Goal: Consume media (video, audio): Consume media (video, audio)

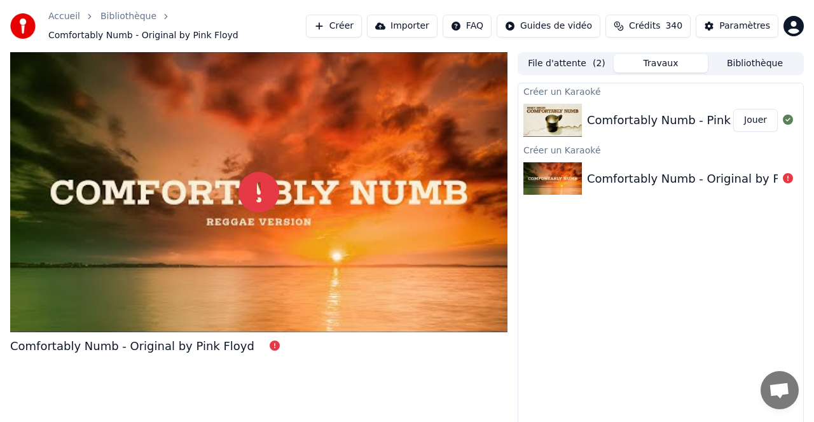
click at [750, 118] on button "Jouer" at bounding box center [755, 120] width 45 height 23
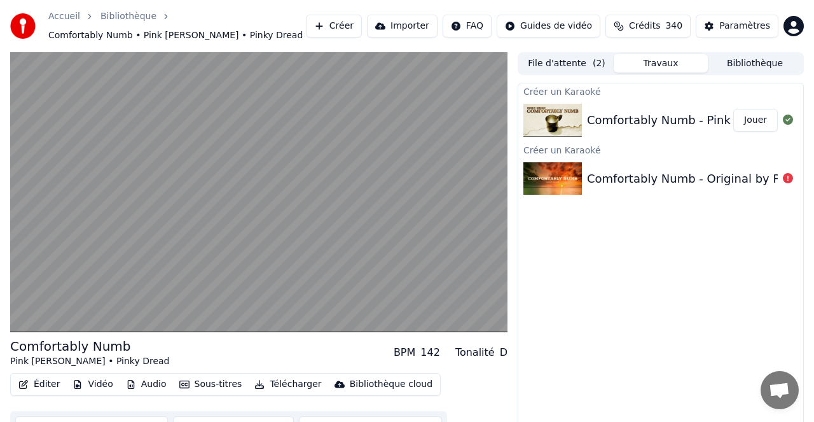
click at [218, 382] on button "Sous-titres" at bounding box center [210, 384] width 73 height 18
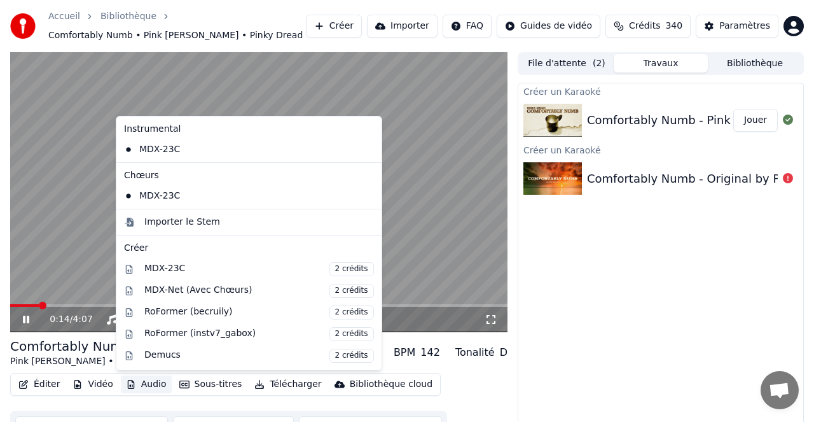
click at [411, 256] on video at bounding box center [258, 192] width 497 height 280
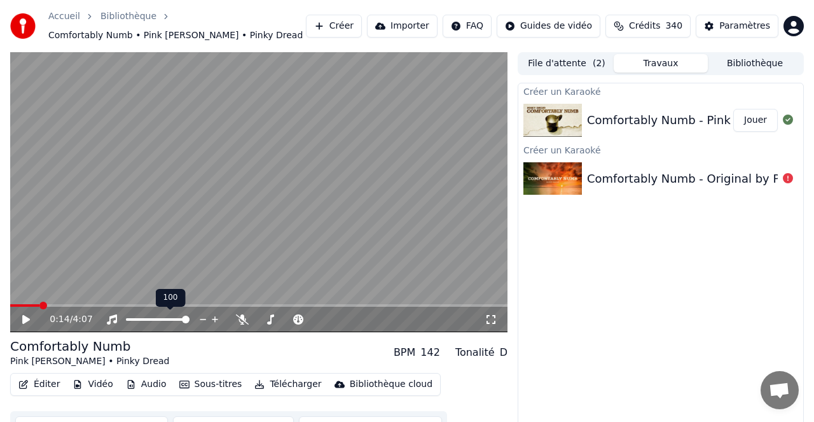
scroll to position [2, 0]
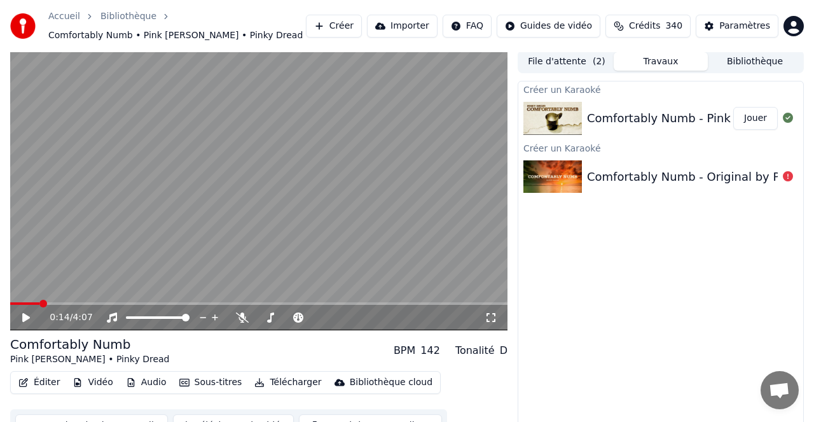
drag, startPoint x: 24, startPoint y: 318, endPoint x: 33, endPoint y: 316, distance: 9.7
click at [24, 318] on icon at bounding box center [26, 317] width 8 height 9
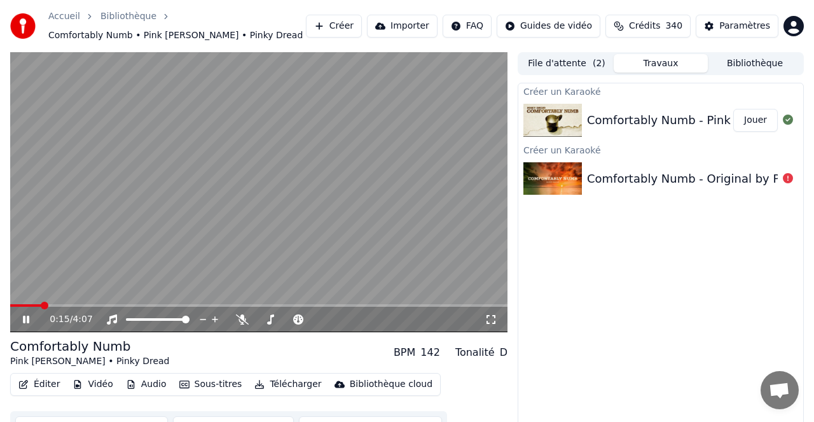
click at [242, 326] on div "0:15 / 4:07" at bounding box center [258, 319] width 497 height 25
click at [241, 317] on icon at bounding box center [242, 319] width 13 height 10
click at [314, 317] on span at bounding box center [311, 320] width 8 height 8
click at [205, 384] on button "Sous-titres" at bounding box center [210, 384] width 73 height 18
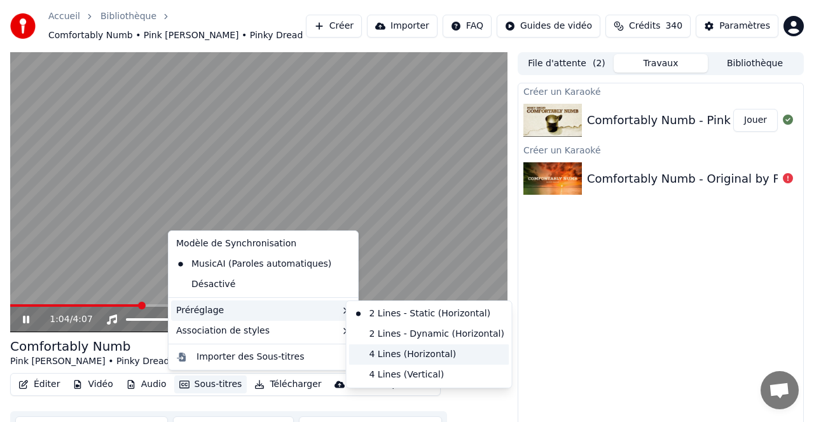
click at [400, 352] on div "4 Lines (Horizontal)" at bounding box center [429, 354] width 160 height 20
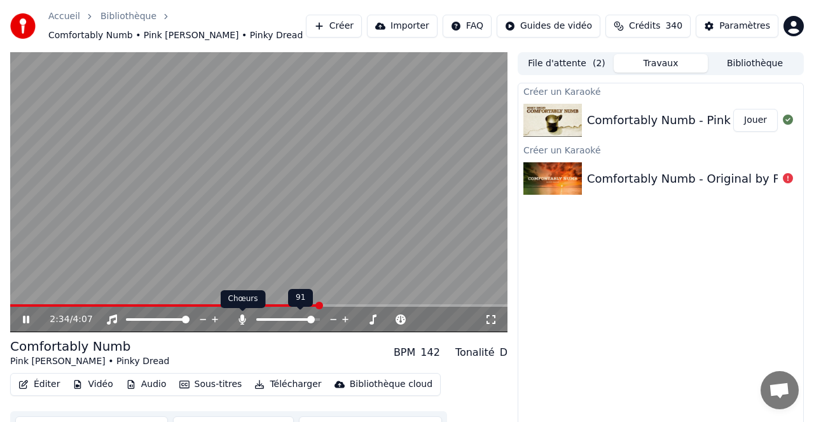
click at [245, 319] on icon at bounding box center [242, 319] width 13 height 10
click at [317, 323] on span at bounding box center [314, 320] width 8 height 8
click at [276, 321] on span at bounding box center [278, 320] width 8 height 8
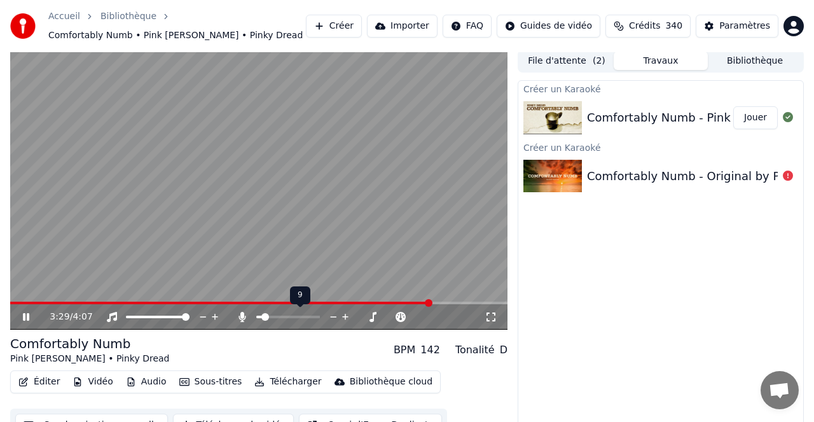
click at [262, 316] on span at bounding box center [265, 317] width 8 height 8
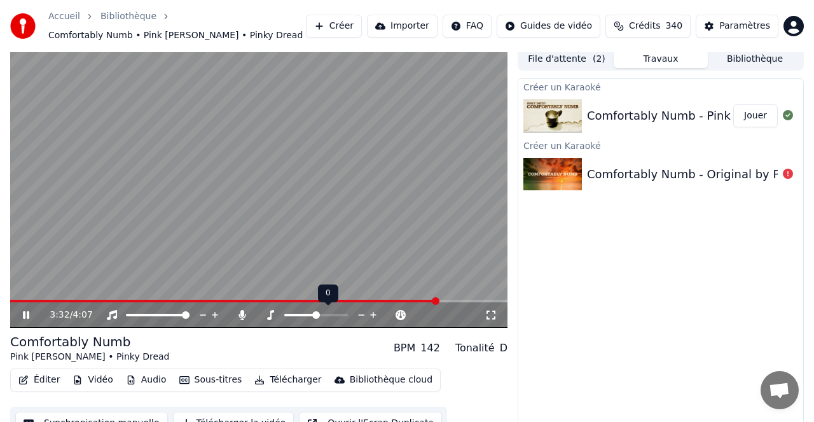
scroll to position [0, 0]
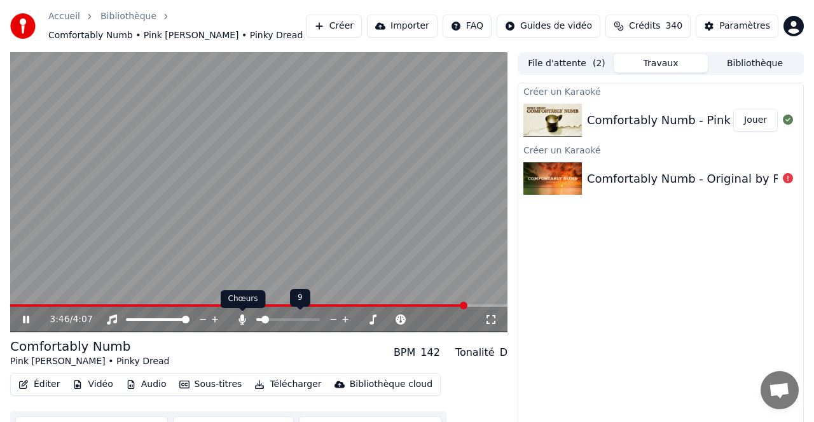
click at [242, 317] on icon at bounding box center [242, 319] width 7 height 10
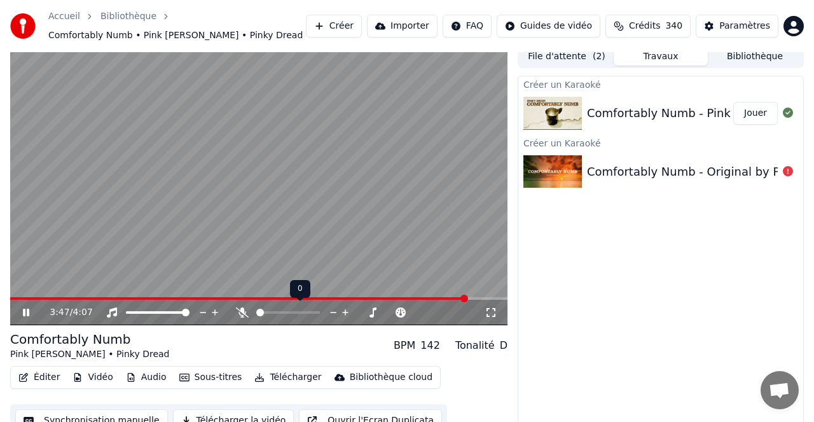
scroll to position [10, 0]
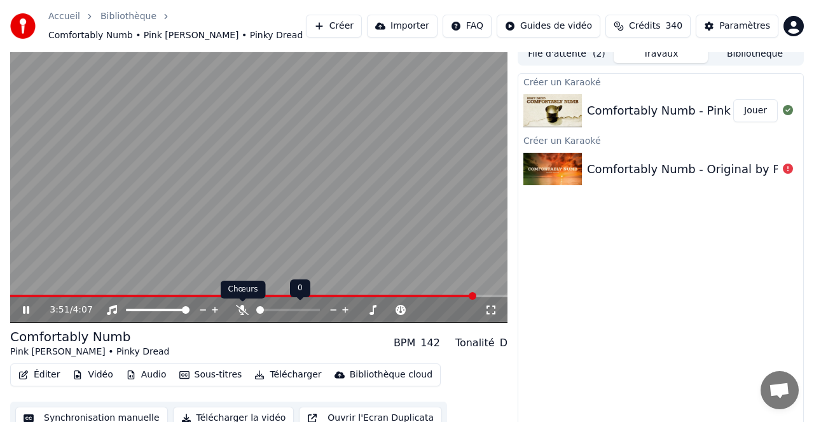
click at [242, 307] on icon at bounding box center [242, 310] width 13 height 10
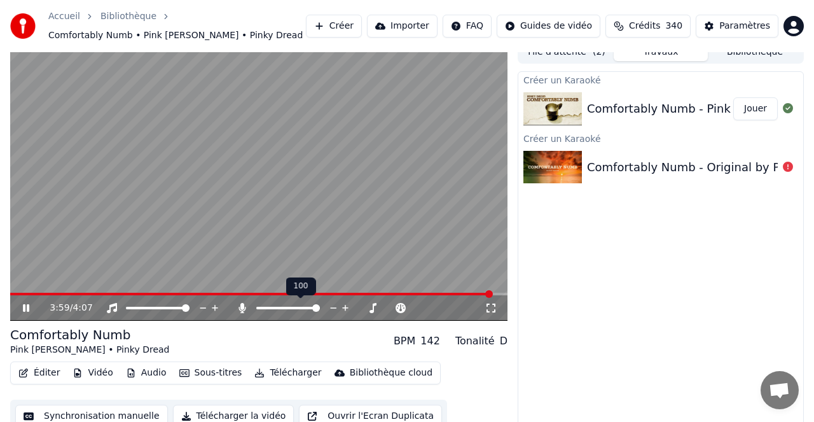
click at [242, 307] on icon at bounding box center [242, 308] width 7 height 10
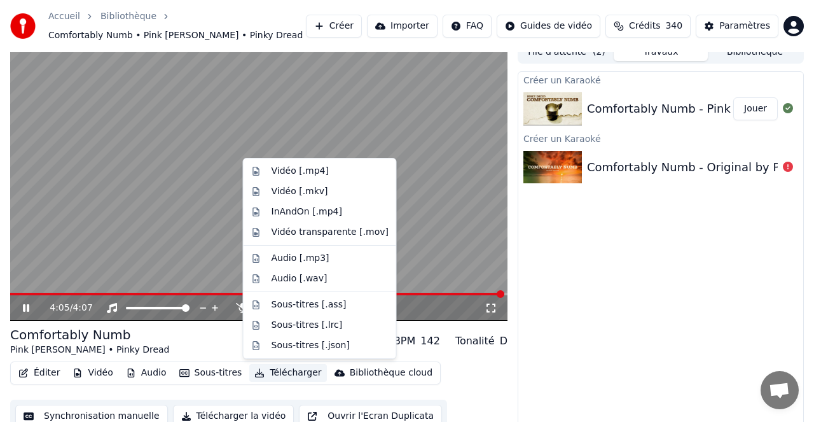
click at [287, 370] on button "Télécharger" at bounding box center [287, 373] width 77 height 18
click at [294, 172] on div "Vidéo [.mp4]" at bounding box center [300, 171] width 57 height 13
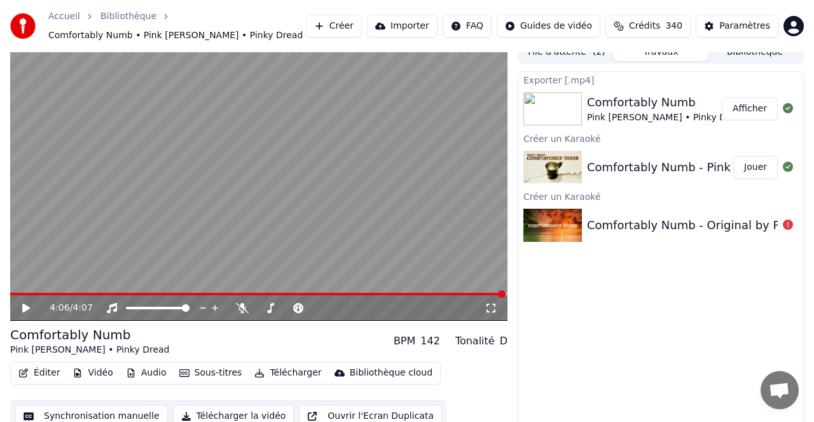
click at [349, 24] on button "Créer" at bounding box center [334, 26] width 56 height 23
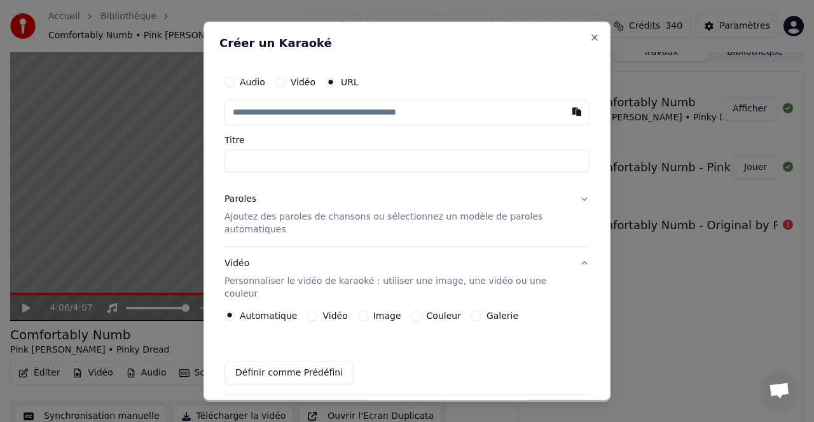
scroll to position [1, 0]
click at [576, 110] on button "button" at bounding box center [576, 110] width 25 height 23
type input "**********"
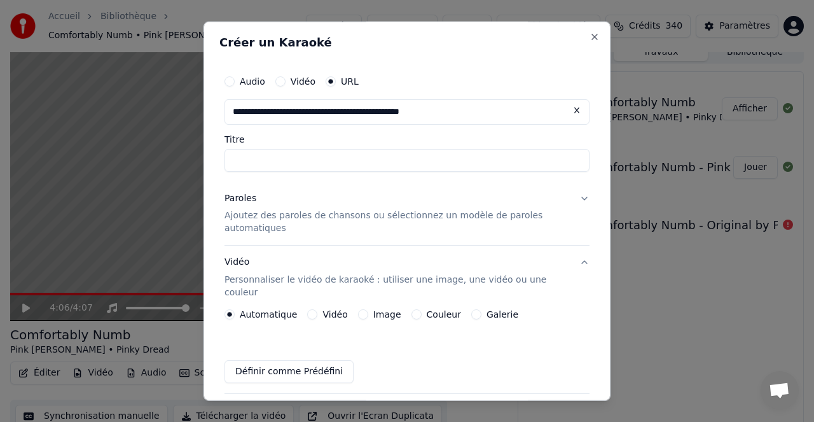
type input "**********"
click at [583, 197] on button "Paroles Ajoutez des paroles de chansons ou sélectionnez un modèle de paroles au…" at bounding box center [407, 213] width 365 height 64
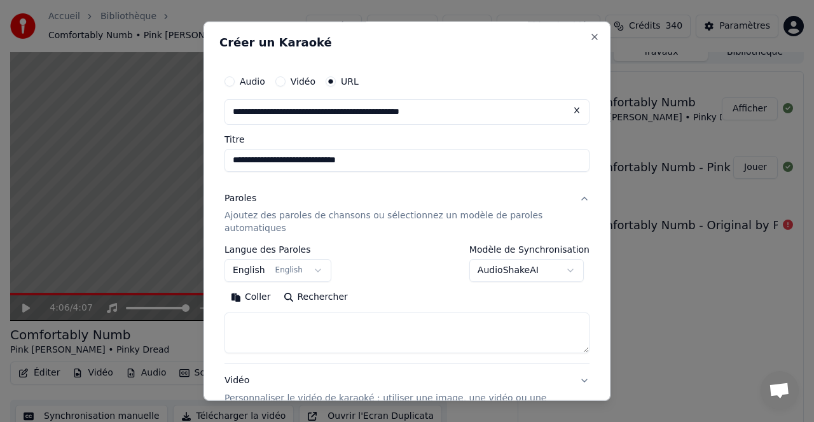
scroll to position [0, 0]
click at [582, 195] on button "Paroles Ajoutez des paroles de chansons ou sélectionnez un modèle de paroles au…" at bounding box center [407, 214] width 365 height 64
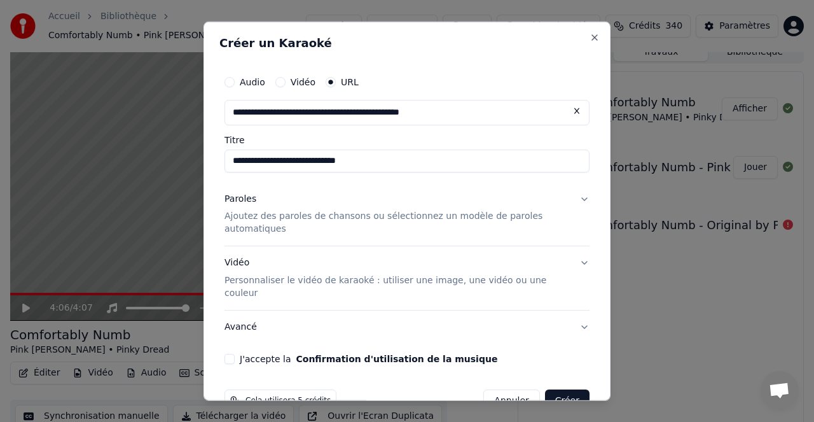
click at [585, 198] on button "Paroles Ajoutez des paroles de chansons ou sélectionnez un modèle de paroles au…" at bounding box center [407, 214] width 365 height 64
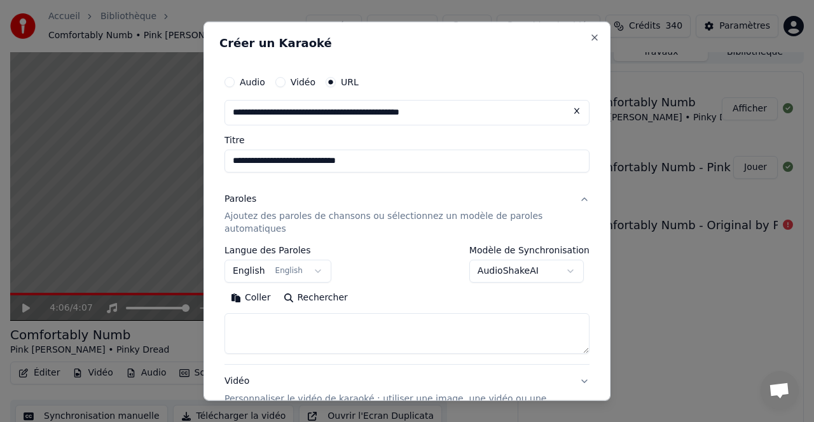
click at [523, 266] on body "**********" at bounding box center [407, 200] width 814 height 422
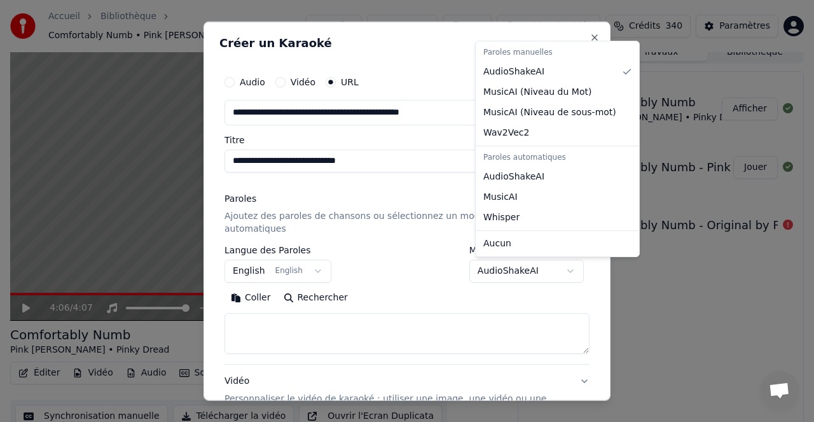
select select "**********"
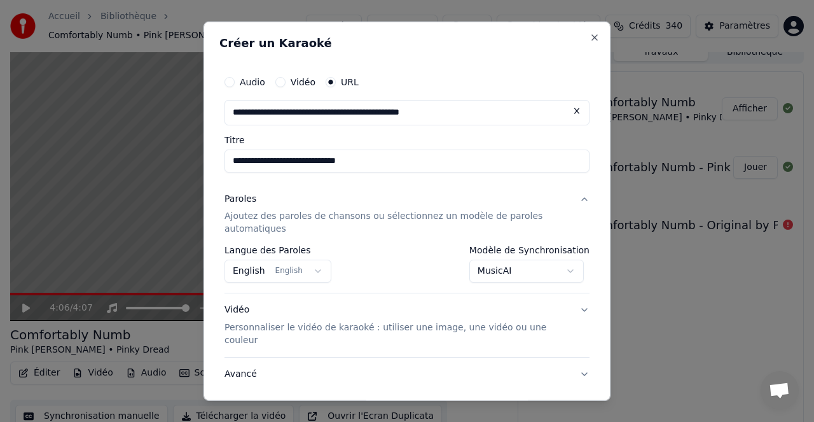
click at [584, 198] on button "Paroles Ajoutez des paroles de chansons ou sélectionnez un modèle de paroles au…" at bounding box center [407, 214] width 365 height 64
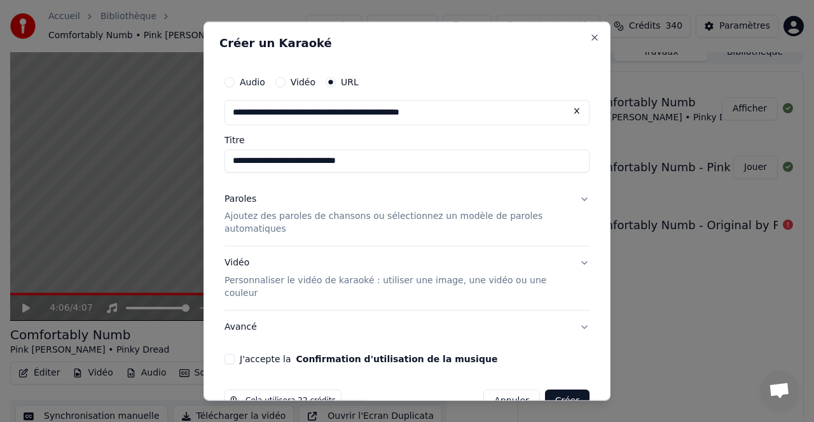
click at [584, 198] on button "Paroles Ajoutez des paroles de chansons ou sélectionnez un modèle de paroles au…" at bounding box center [407, 214] width 365 height 64
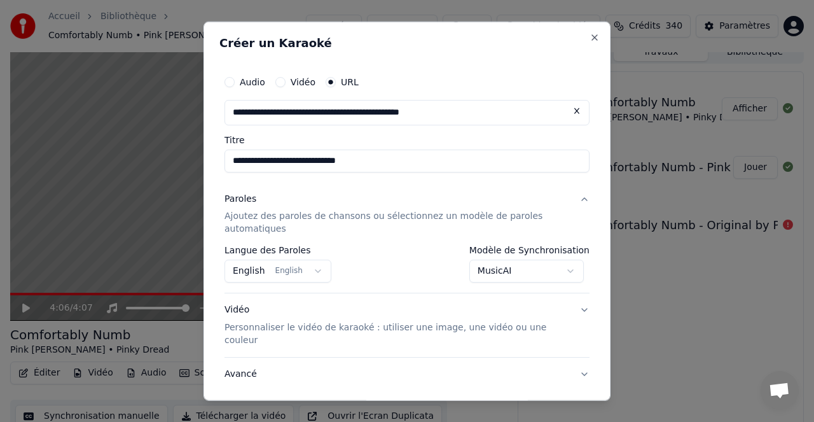
click at [512, 271] on body "**********" at bounding box center [407, 200] width 814 height 422
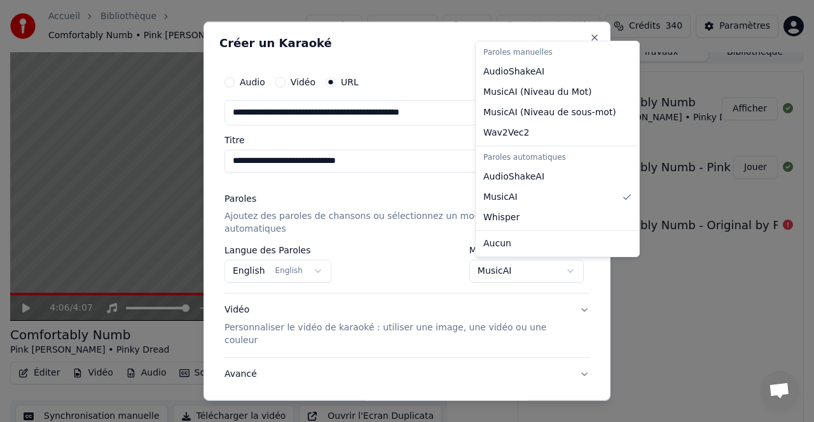
click at [416, 158] on body "**********" at bounding box center [407, 200] width 814 height 422
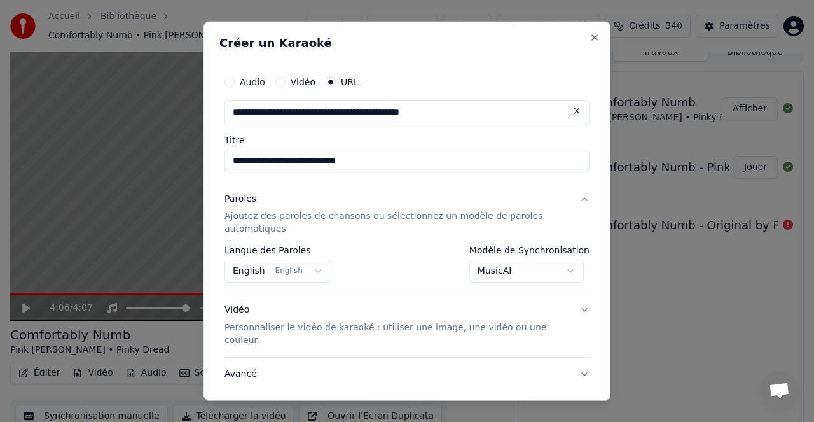
scroll to position [67, 0]
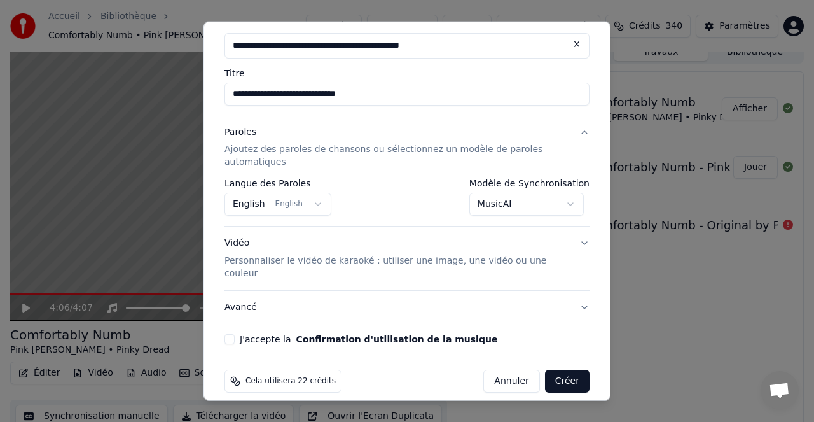
click at [232, 334] on button "J'accepte la Confirmation d'utilisation de la musique" at bounding box center [230, 339] width 10 height 10
click at [410, 263] on p "Personnaliser le vidéo de karaoké : utiliser une image, une vidéo ou une couleur" at bounding box center [397, 266] width 345 height 25
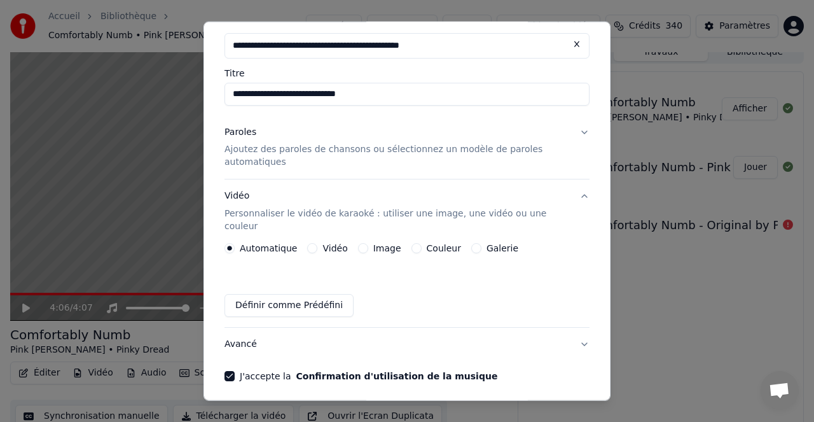
click at [436, 244] on label "Couleur" at bounding box center [444, 248] width 34 height 9
click at [422, 243] on button "Couleur" at bounding box center [417, 248] width 10 height 10
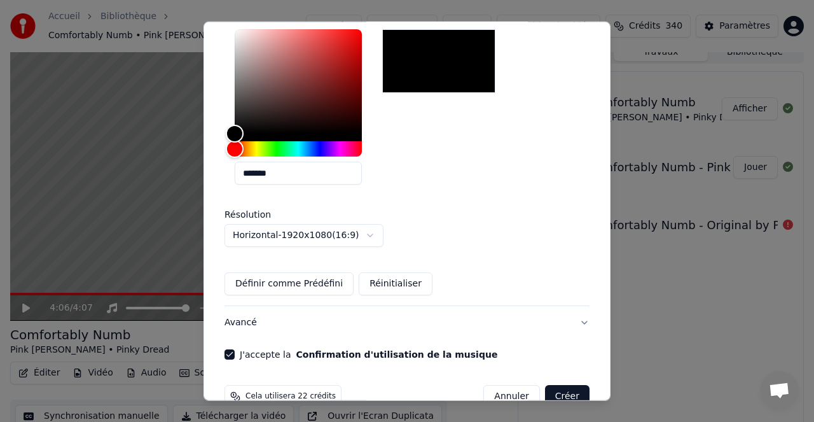
scroll to position [326, 0]
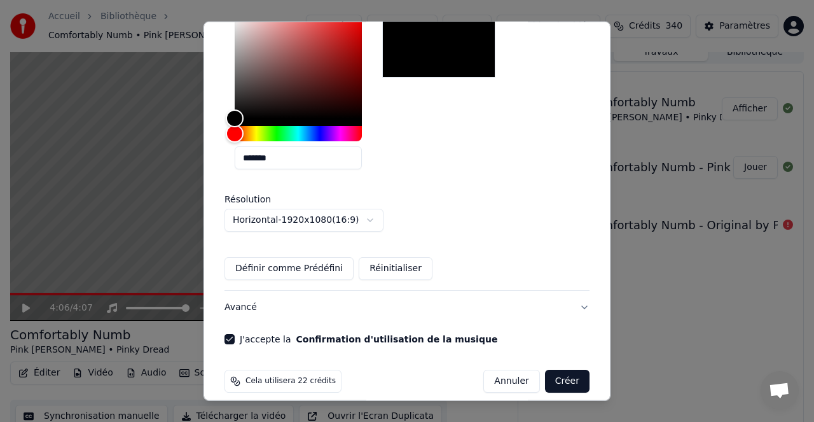
click at [569, 370] on button "Créer" at bounding box center [567, 381] width 45 height 23
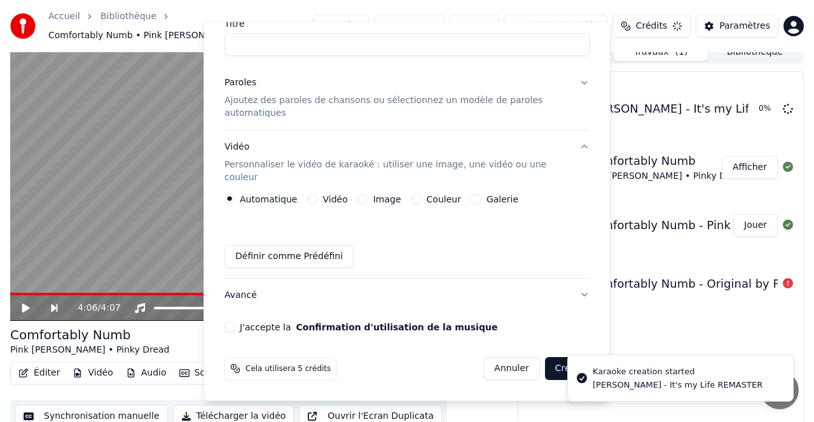
scroll to position [104, 0]
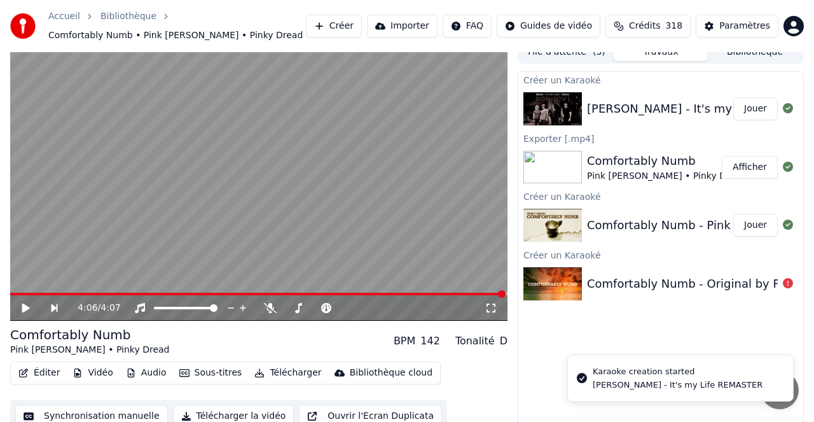
click at [754, 109] on button "Jouer" at bounding box center [755, 108] width 45 height 23
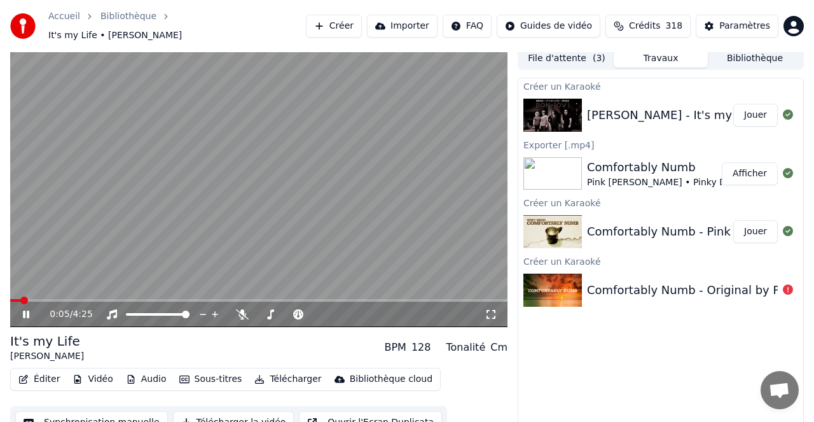
scroll to position [11, 0]
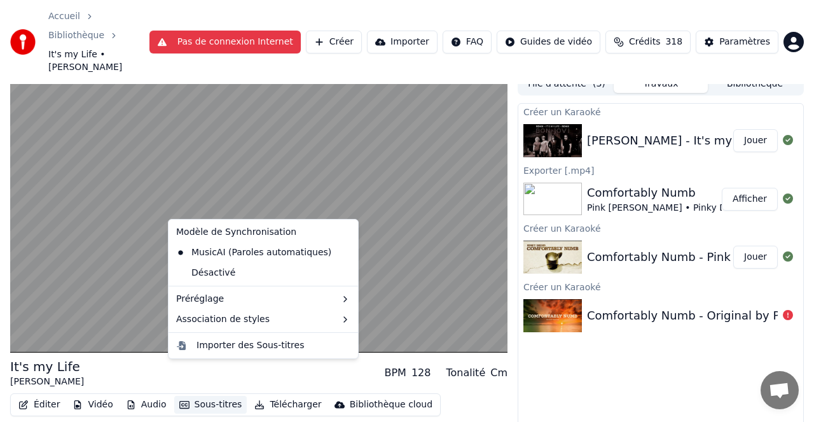
click at [215, 396] on button "Sous-titres" at bounding box center [210, 405] width 73 height 18
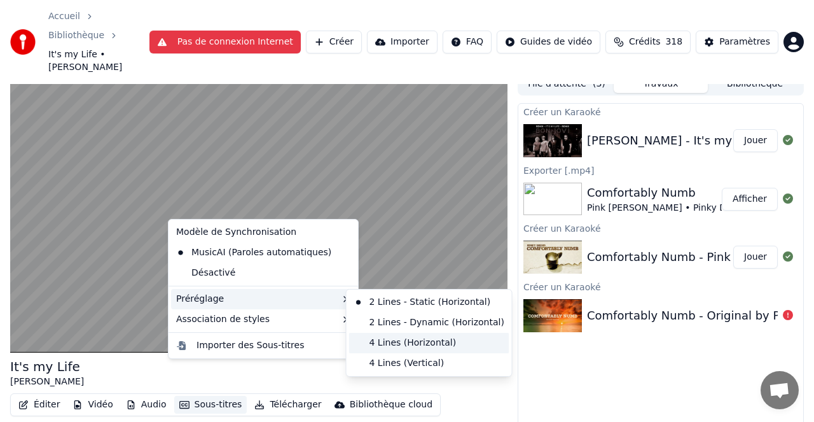
click at [413, 344] on div "4 Lines (Horizontal)" at bounding box center [429, 343] width 160 height 20
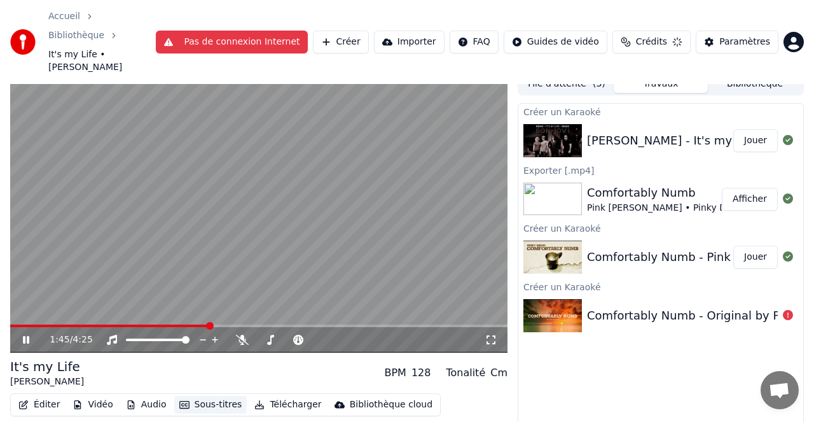
scroll to position [22, 0]
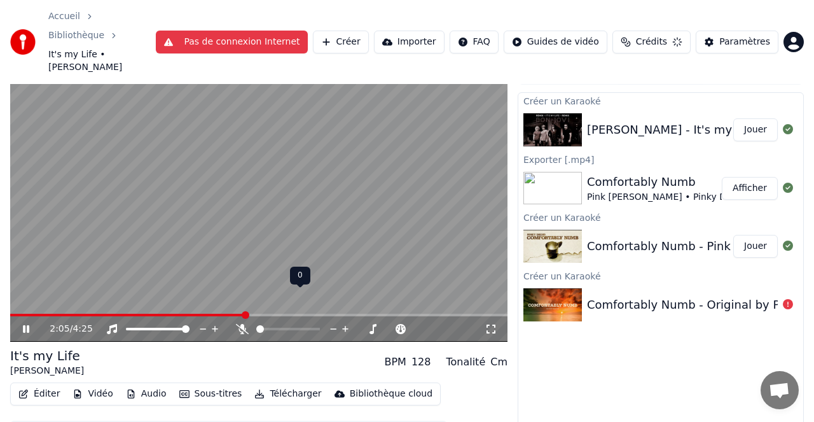
click at [335, 328] on icon at bounding box center [334, 328] width 6 height 1
click at [333, 328] on icon at bounding box center [334, 328] width 6 height 1
click at [334, 328] on icon at bounding box center [334, 328] width 6 height 1
click at [346, 326] on icon at bounding box center [345, 329] width 6 height 6
click at [330, 323] on icon at bounding box center [334, 329] width 12 height 13
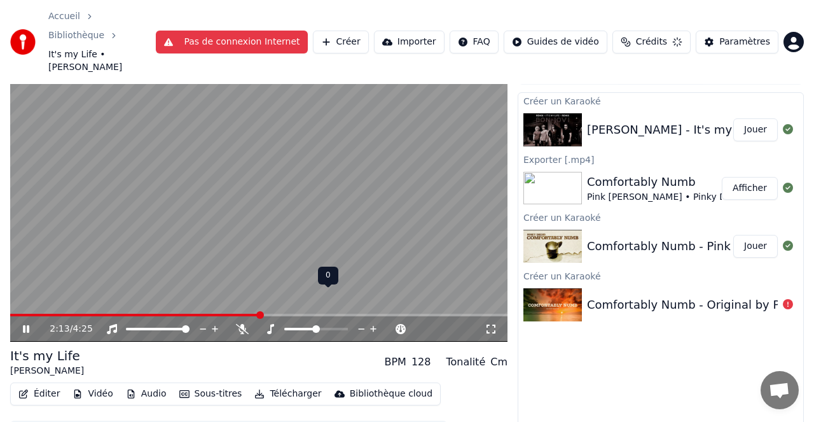
click at [363, 323] on icon at bounding box center [362, 329] width 12 height 13
click at [374, 323] on icon at bounding box center [374, 329] width 12 height 13
click at [293, 385] on button "Télécharger" at bounding box center [287, 394] width 77 height 18
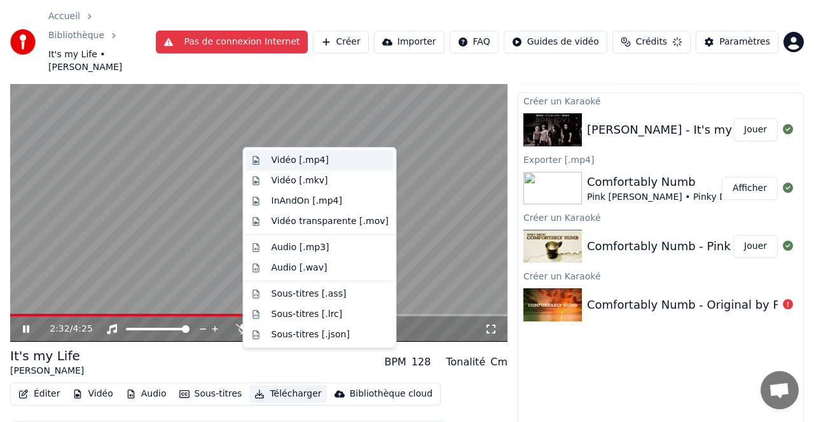
click at [305, 160] on div "Vidéo [.mp4]" at bounding box center [300, 160] width 57 height 13
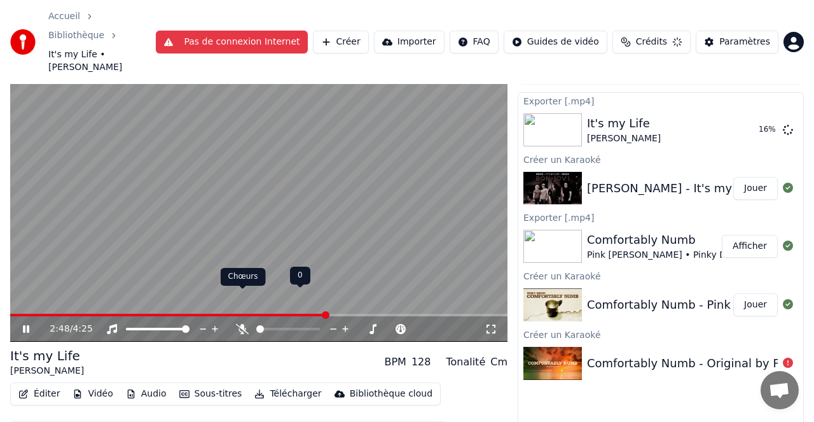
click at [238, 324] on icon at bounding box center [242, 329] width 13 height 10
click at [281, 314] on span at bounding box center [171, 315] width 322 height 3
click at [256, 325] on span at bounding box center [260, 329] width 8 height 8
click at [289, 325] on span at bounding box center [290, 329] width 8 height 8
drag, startPoint x: 293, startPoint y: 294, endPoint x: 314, endPoint y: 293, distance: 21.0
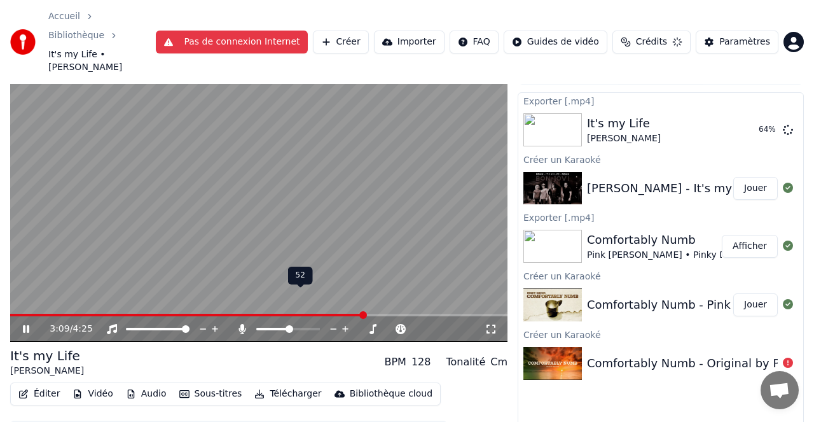
click at [314, 323] on div at bounding box center [300, 329] width 102 height 13
click at [292, 325] on span at bounding box center [292, 329] width 8 height 8
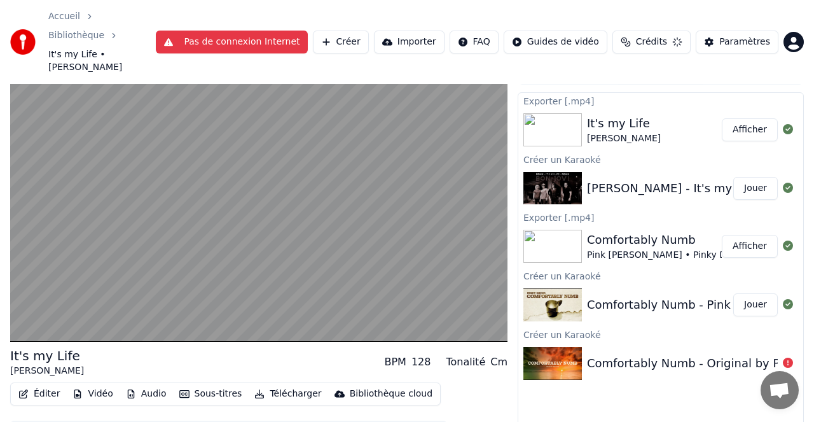
click at [751, 235] on button "Afficher" at bounding box center [750, 246] width 56 height 23
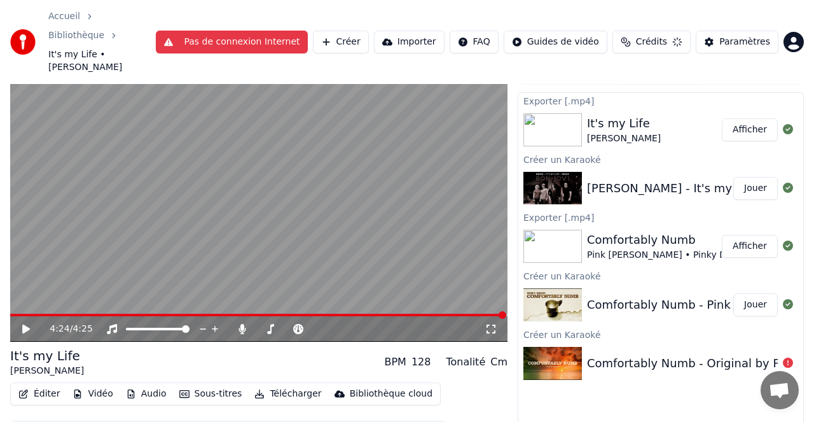
click at [754, 118] on button "Afficher" at bounding box center [750, 129] width 56 height 23
